Goal: Information Seeking & Learning: Learn about a topic

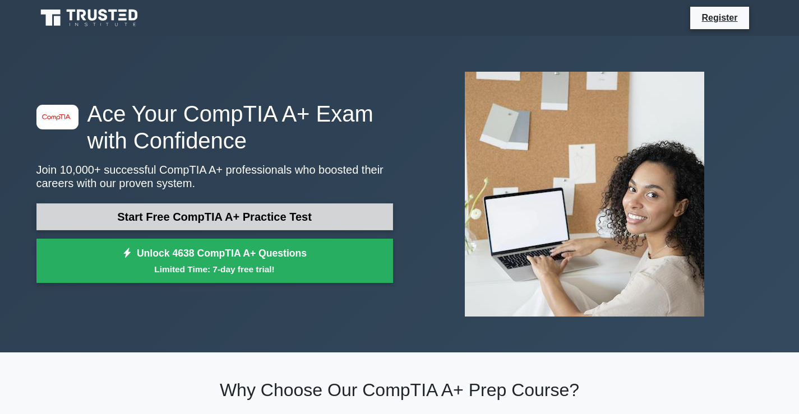
click at [211, 220] on link "Start Free CompTIA A+ Practice Test" at bounding box center [214, 216] width 357 height 27
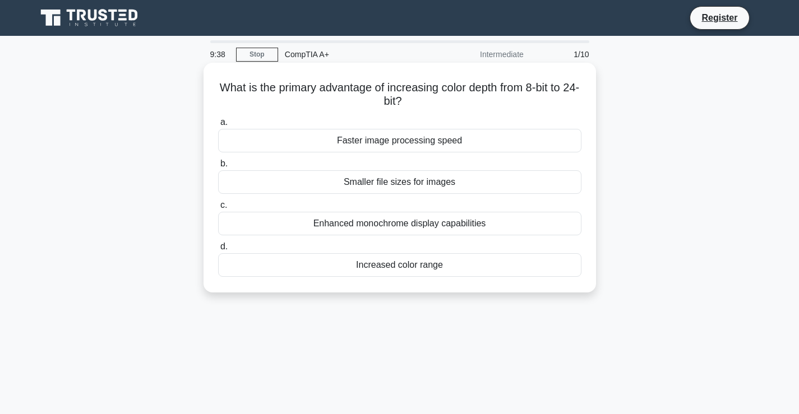
click at [395, 158] on label "b. Smaller file sizes for images" at bounding box center [399, 175] width 363 height 37
click at [218, 160] on input "b. Smaller file sizes for images" at bounding box center [218, 163] width 0 height 7
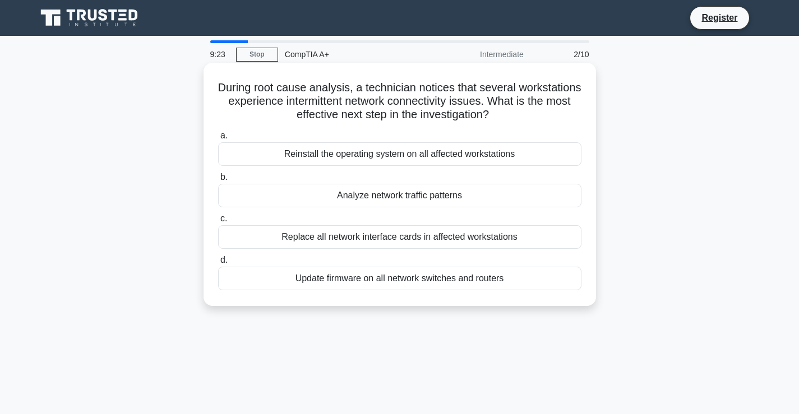
click at [385, 196] on div "Analyze network traffic patterns" at bounding box center [399, 196] width 363 height 24
click at [218, 181] on input "b. Analyze network traffic patterns" at bounding box center [218, 177] width 0 height 7
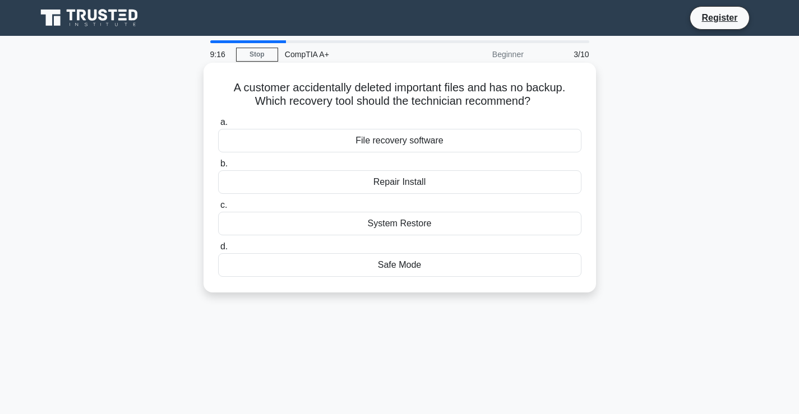
click at [426, 220] on div "System Restore" at bounding box center [399, 224] width 363 height 24
click at [218, 209] on input "c. System Restore" at bounding box center [218, 205] width 0 height 7
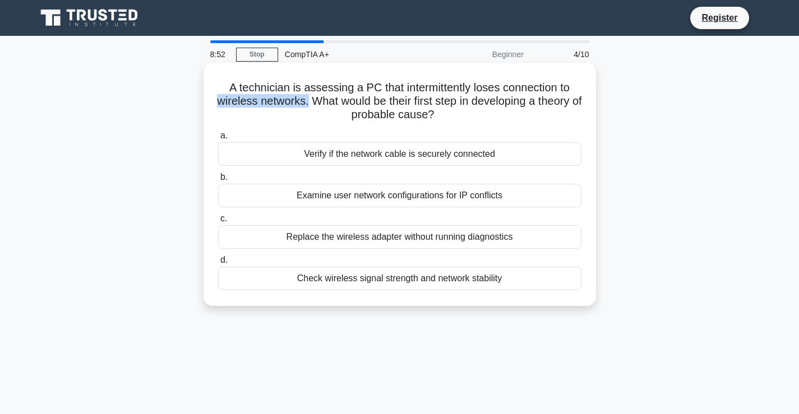
drag, startPoint x: 216, startPoint y: 105, endPoint x: 309, endPoint y: 101, distance: 93.1
click at [309, 101] on div "A technician is assessing a PC that intermittently loses connection to wireless…" at bounding box center [399, 184] width 383 height 234
click at [353, 282] on div "Check wireless signal strength and network stability" at bounding box center [399, 279] width 363 height 24
click at [218, 264] on input "d. Check wireless signal strength and network stability" at bounding box center [218, 260] width 0 height 7
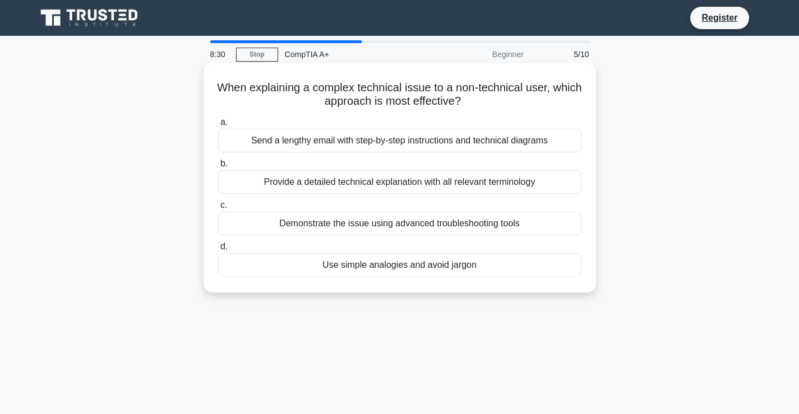
click at [413, 267] on div "Use simple analogies and avoid jargon" at bounding box center [399, 265] width 363 height 24
click at [218, 251] on input "d. Use simple analogies and avoid jargon" at bounding box center [218, 246] width 0 height 7
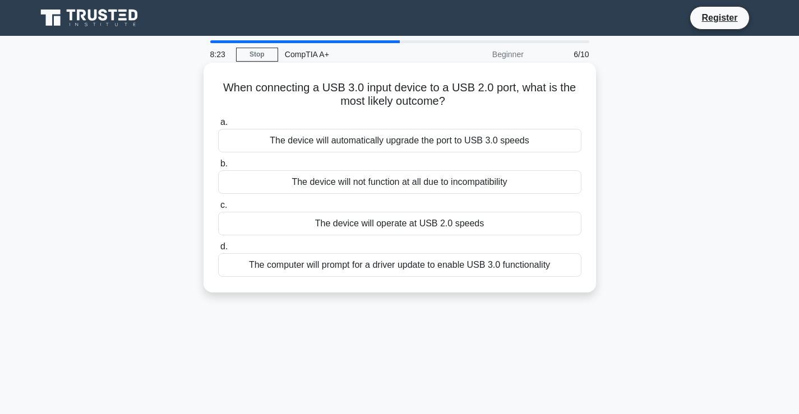
click at [399, 224] on div "The device will operate at USB 2.0 speeds" at bounding box center [399, 224] width 363 height 24
click at [218, 209] on input "c. The device will operate at USB 2.0 speeds" at bounding box center [218, 205] width 0 height 7
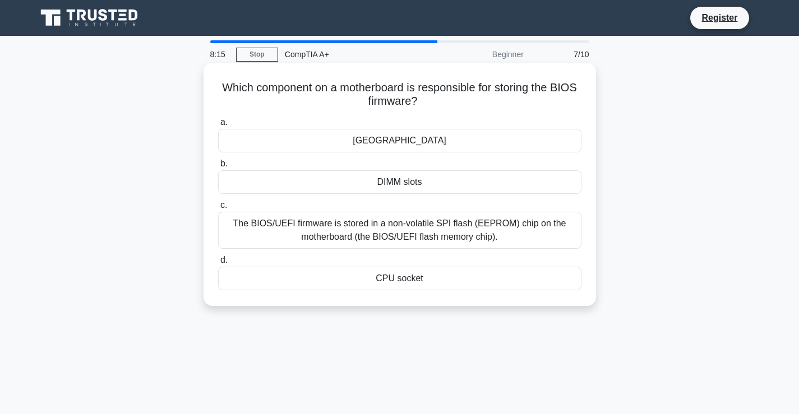
click at [404, 225] on div "The BIOS/UEFI firmware is stored in a non-volatile SPI flash (EEPROM) chip on t…" at bounding box center [399, 230] width 363 height 37
click at [218, 209] on input "c. The BIOS/UEFI firmware is stored in a non-volatile SPI flash (EEPROM) chip o…" at bounding box center [218, 205] width 0 height 7
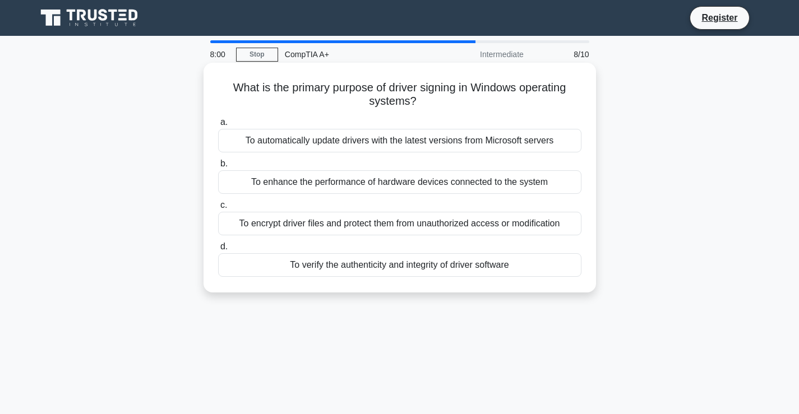
click at [375, 140] on div "To automatically update drivers with the latest versions from Microsoft servers" at bounding box center [399, 141] width 363 height 24
click at [218, 126] on input "a. To automatically update drivers with the latest versions from Microsoft serv…" at bounding box center [218, 122] width 0 height 7
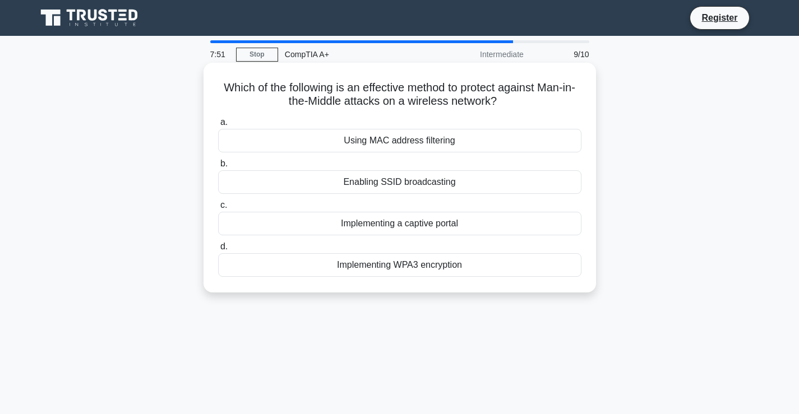
click at [378, 142] on div "Using MAC address filtering" at bounding box center [399, 141] width 363 height 24
click at [218, 126] on input "a. Using MAC address filtering" at bounding box center [218, 122] width 0 height 7
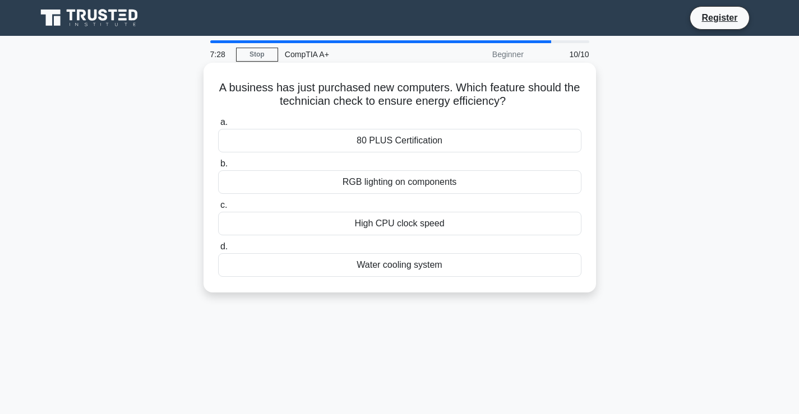
drag, startPoint x: 399, startPoint y: 112, endPoint x: 358, endPoint y: 110, distance: 41.5
click at [358, 110] on div "A business has just purchased new computers. Which feature should the technicia…" at bounding box center [399, 177] width 383 height 221
click at [403, 223] on div "High CPU clock speed" at bounding box center [399, 224] width 363 height 24
click at [218, 209] on input "c. High CPU clock speed" at bounding box center [218, 205] width 0 height 7
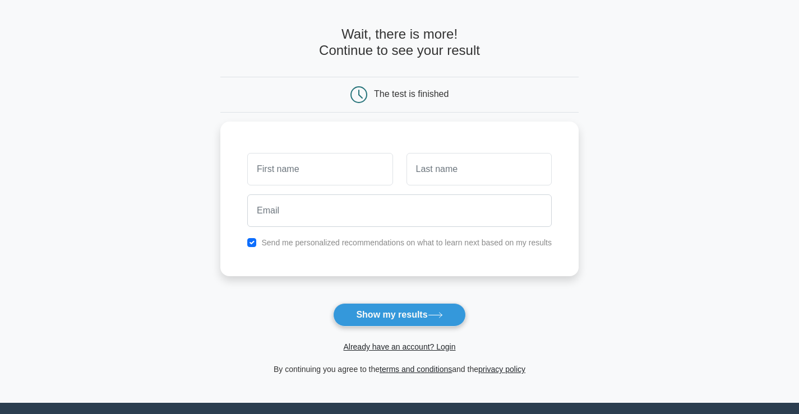
scroll to position [56, 0]
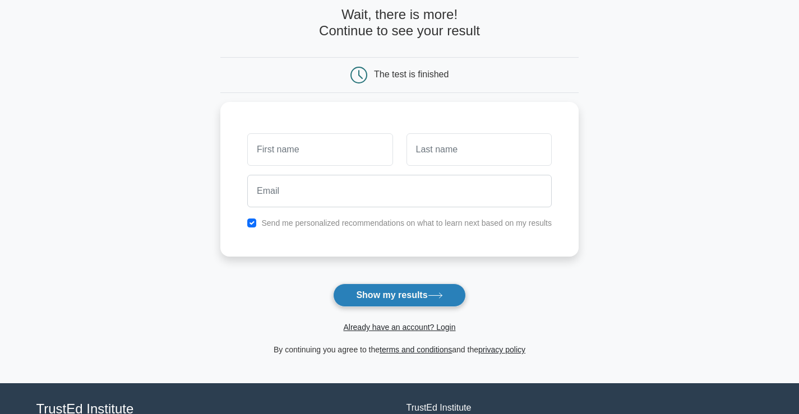
click at [408, 289] on button "Show my results" at bounding box center [399, 296] width 132 height 24
click at [215, 309] on main "Wait, there is more! Continue to see your result The test is finished and the" at bounding box center [399, 182] width 799 height 404
